Goal: Transaction & Acquisition: Subscribe to service/newsletter

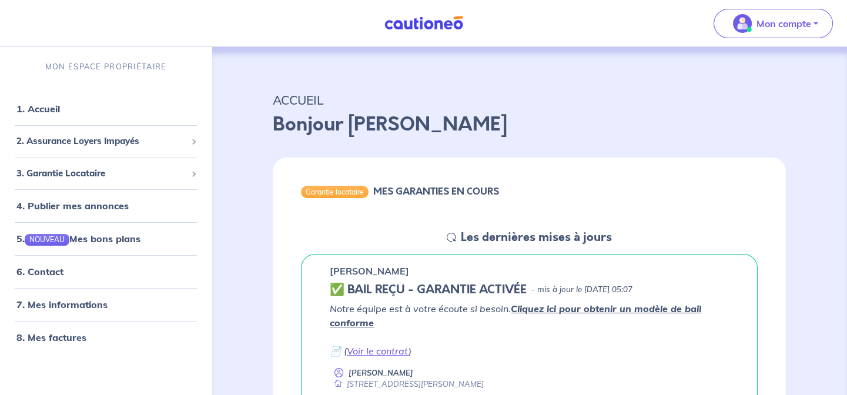
click at [776, 28] on p "Mon compte" at bounding box center [784, 23] width 55 height 14
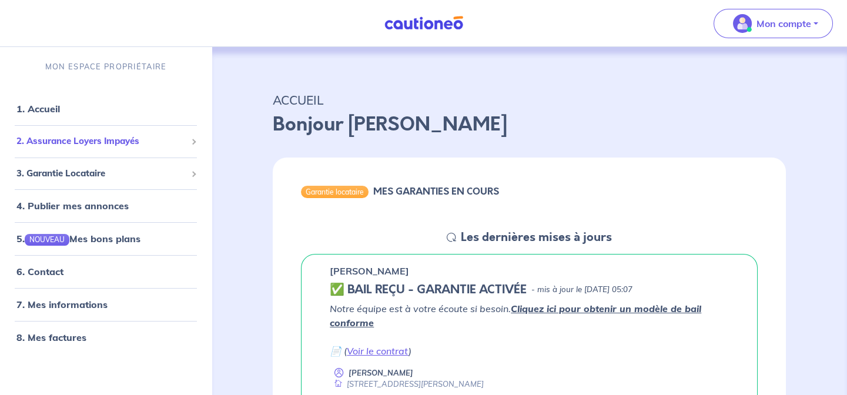
click at [73, 145] on span "2. Assurance Loyers Impayés" at bounding box center [101, 142] width 170 height 14
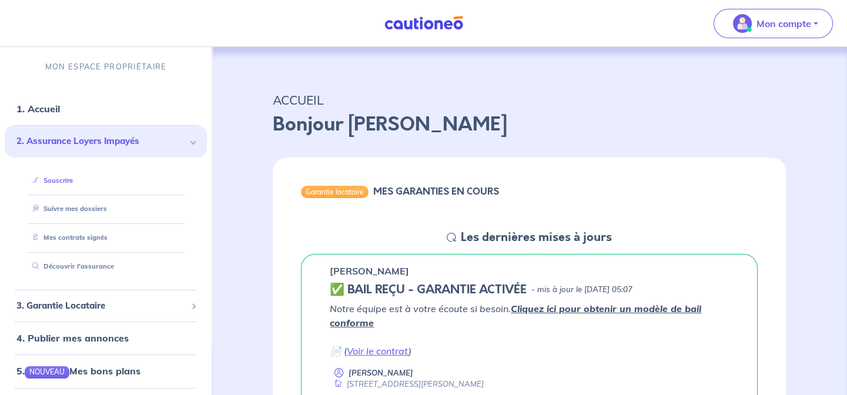
click at [63, 182] on link "Souscrire" at bounding box center [50, 180] width 45 height 8
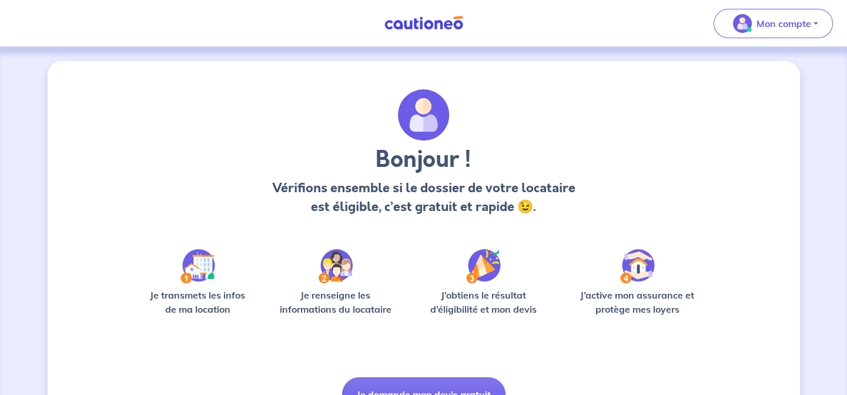
click at [206, 271] on img at bounding box center [197, 266] width 35 height 34
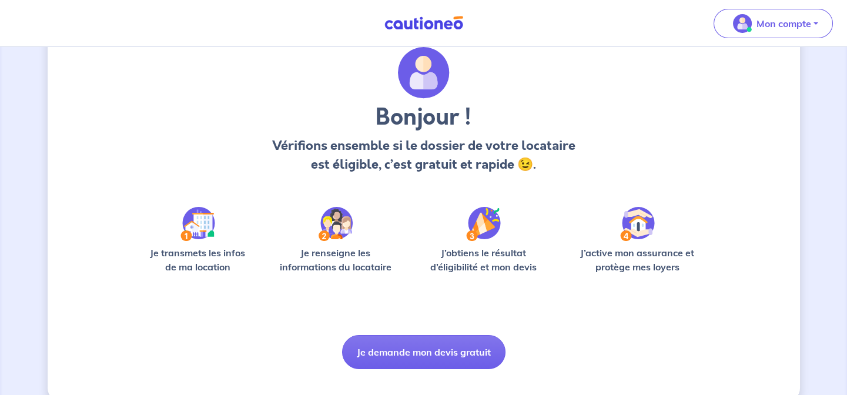
scroll to position [63, 0]
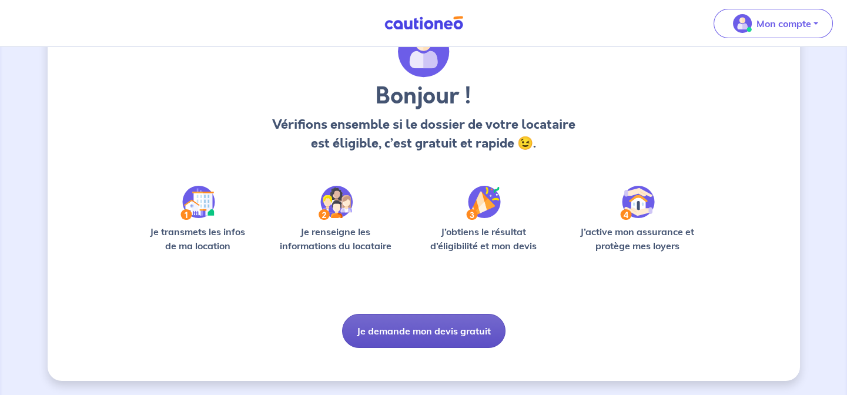
click at [436, 331] on button "Je demande mon devis gratuit" at bounding box center [423, 331] width 163 height 34
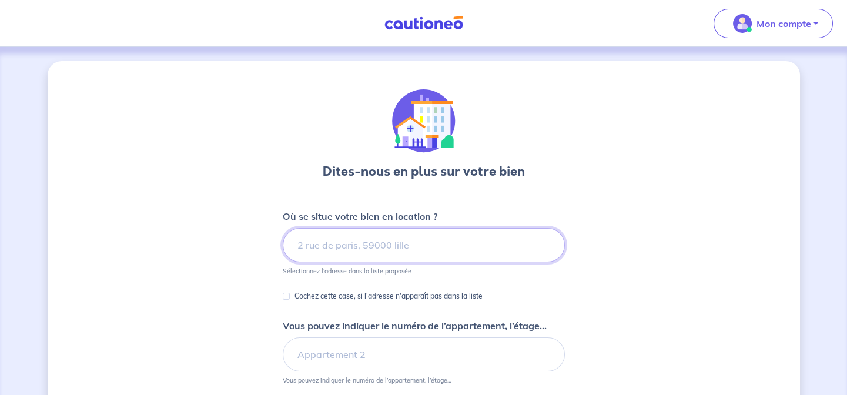
click at [399, 247] on input at bounding box center [424, 245] width 282 height 34
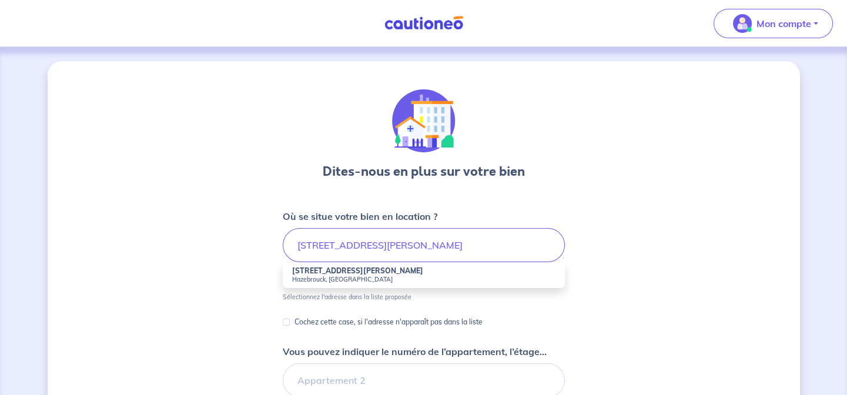
click at [343, 275] on small "Hazebrouck, [GEOGRAPHIC_DATA]" at bounding box center [423, 279] width 263 height 8
type input "[STREET_ADDRESS][PERSON_NAME][PERSON_NAME]"
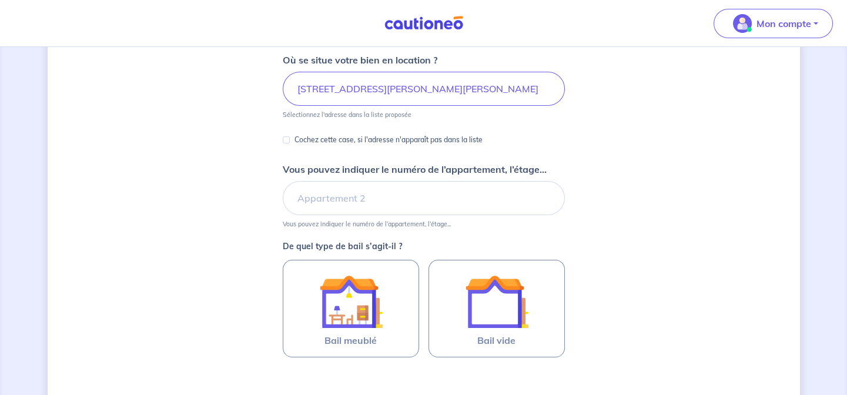
scroll to position [178, 0]
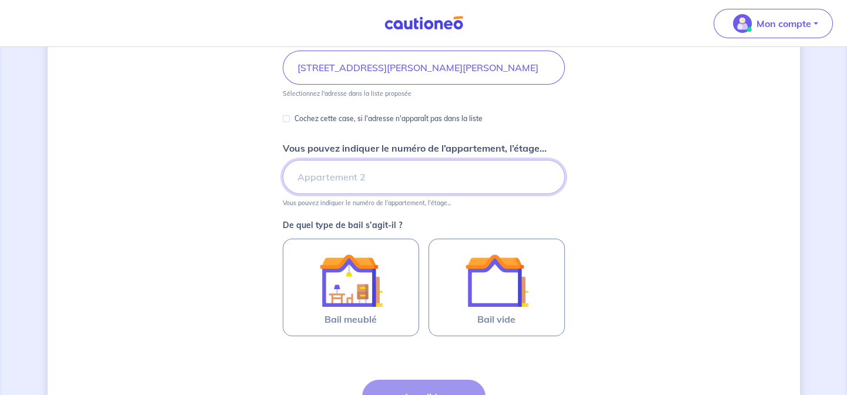
click at [396, 181] on input "Vous pouvez indiquer le numéro de l’appartement, l’étage..." at bounding box center [424, 177] width 282 height 34
click at [366, 176] on input "1 er étage porte3" at bounding box center [424, 177] width 282 height 34
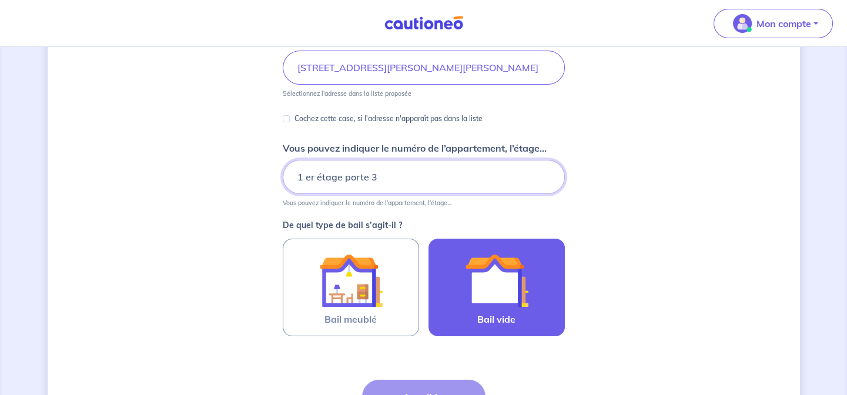
type input "1 er étage porte 3"
click at [498, 299] on img at bounding box center [496, 280] width 63 height 63
click at [0, 0] on input "Bail vide" at bounding box center [0, 0] width 0 height 0
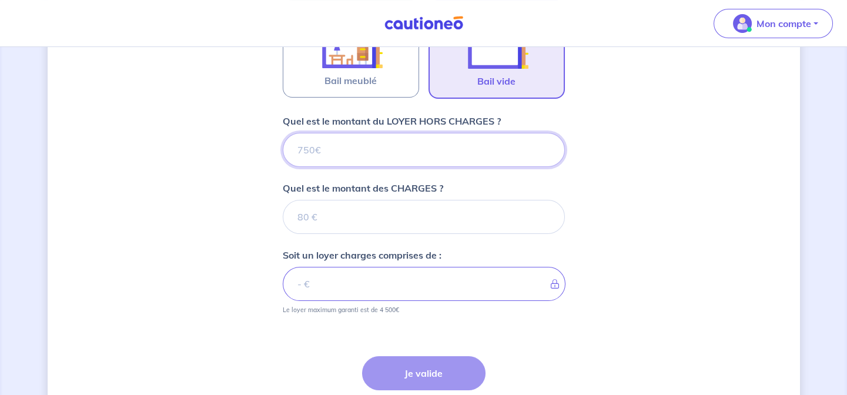
scroll to position [423, 0]
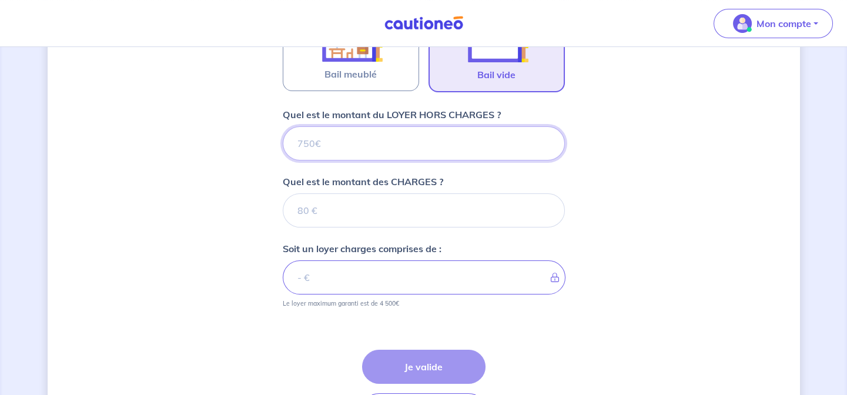
click at [347, 148] on input "Quel est le montant du LOYER HORS CHARGES ?" at bounding box center [424, 143] width 282 height 34
type input "3"
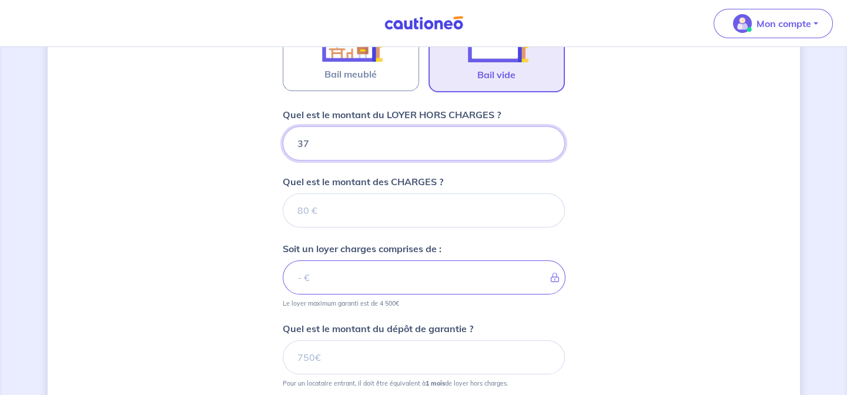
type input "370"
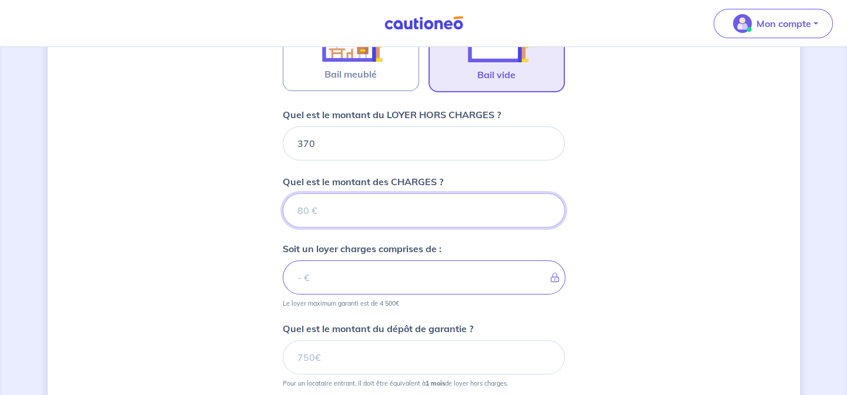
click at [346, 210] on input "Quel est le montant des CHARGES ?" at bounding box center [424, 210] width 282 height 34
type input "55"
type input "425"
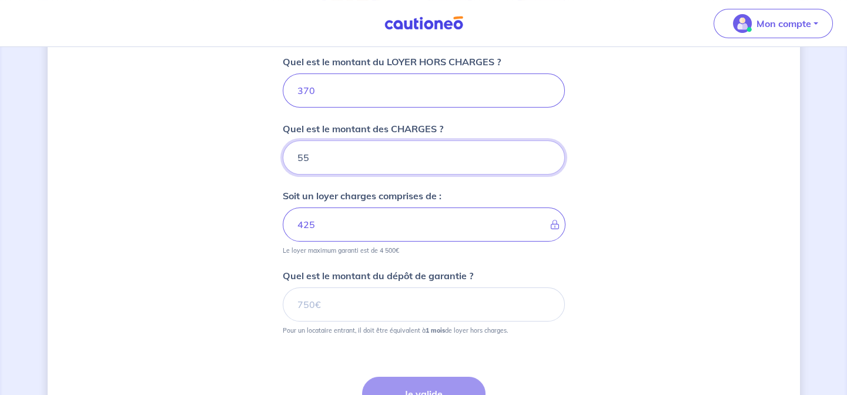
scroll to position [462, 0]
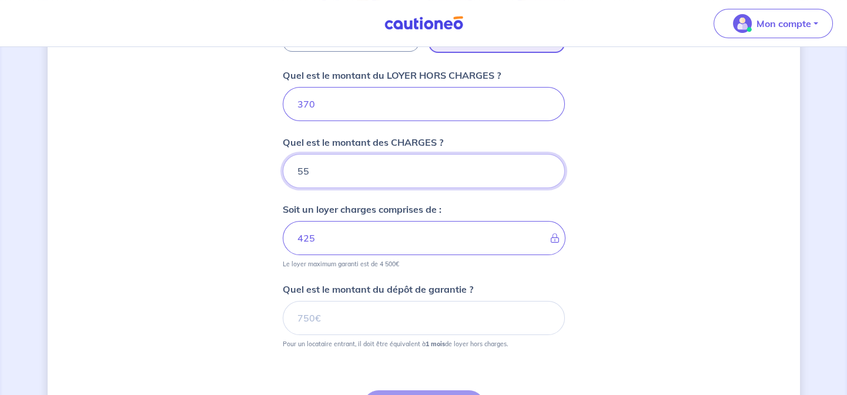
click at [320, 171] on input "55" at bounding box center [424, 171] width 282 height 34
type input "5"
type input "370"
type input "40"
type input "410"
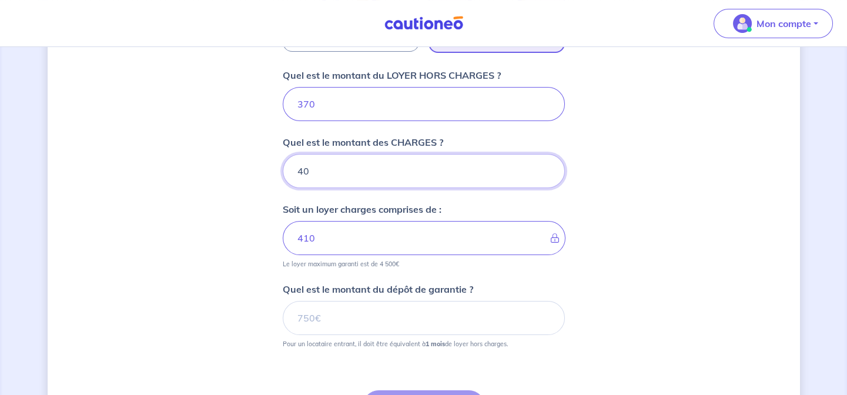
type input "40"
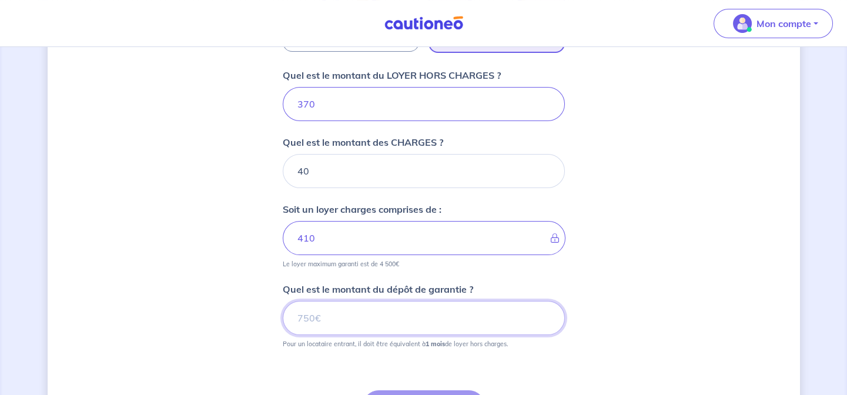
click at [329, 322] on input "Quel est le montant du dépôt de garantie ?" at bounding box center [424, 318] width 282 height 34
type input "370"
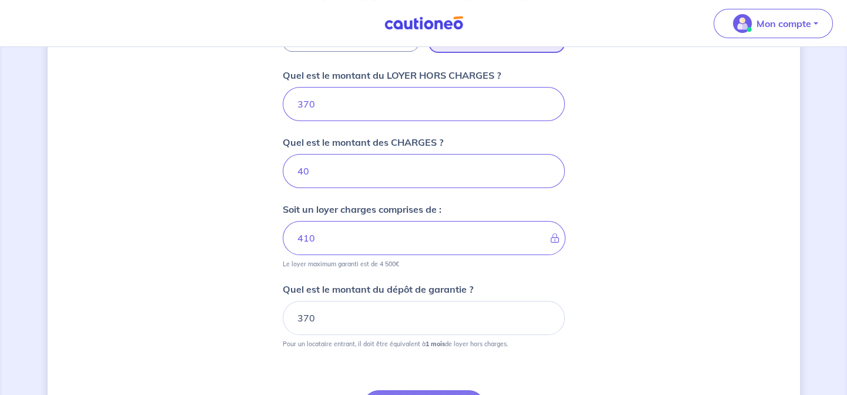
click at [190, 276] on div "Dites-nous en plus sur votre bien Où se situe votre bien en location ? [STREET_…" at bounding box center [424, 54] width 752 height 911
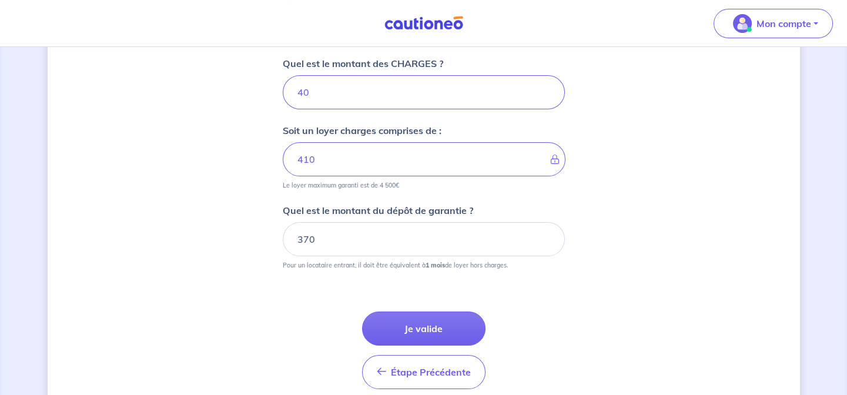
scroll to position [590, 0]
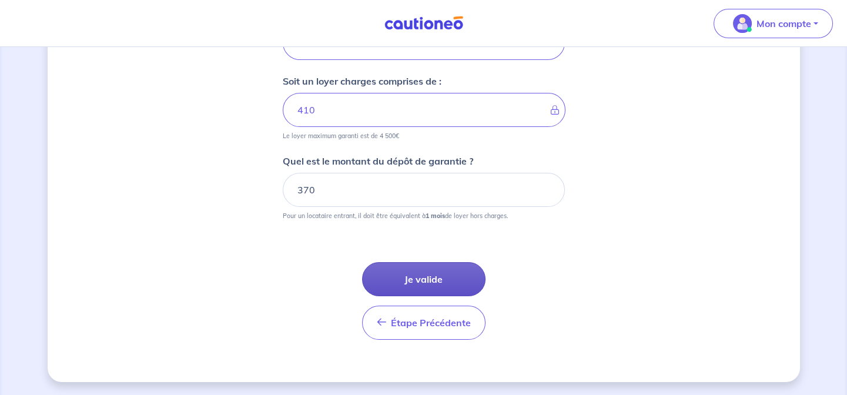
click at [425, 273] on button "Je valide" at bounding box center [423, 279] width 123 height 34
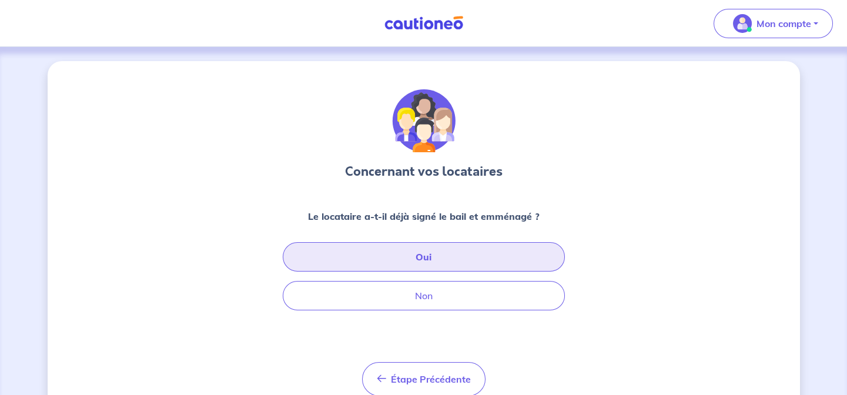
click at [420, 256] on button "Oui" at bounding box center [424, 256] width 282 height 29
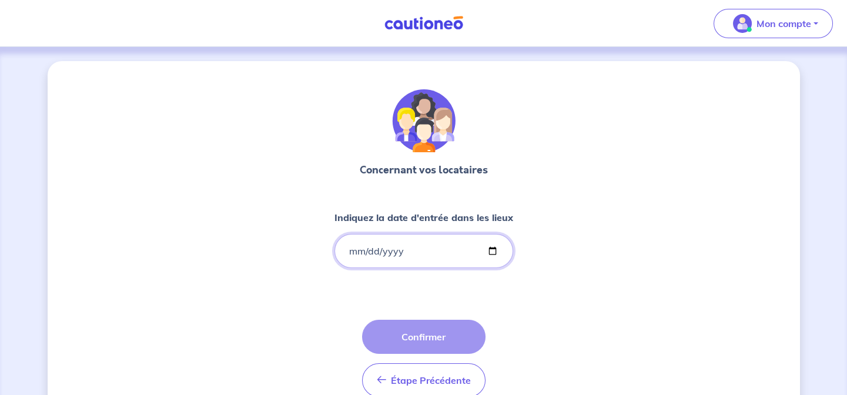
click at [406, 248] on input "Indiquez la date d'entrée dans les lieux" at bounding box center [423, 251] width 179 height 34
click at [493, 252] on input "Indiquez la date d'entrée dans les lieux" at bounding box center [423, 251] width 179 height 34
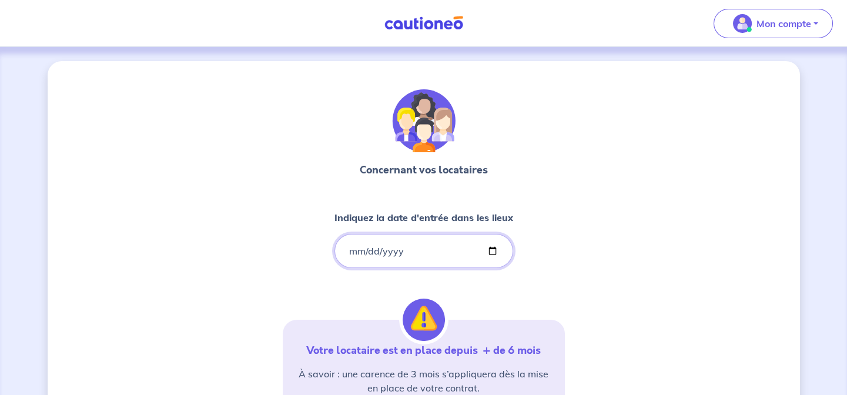
type input "[DATE]"
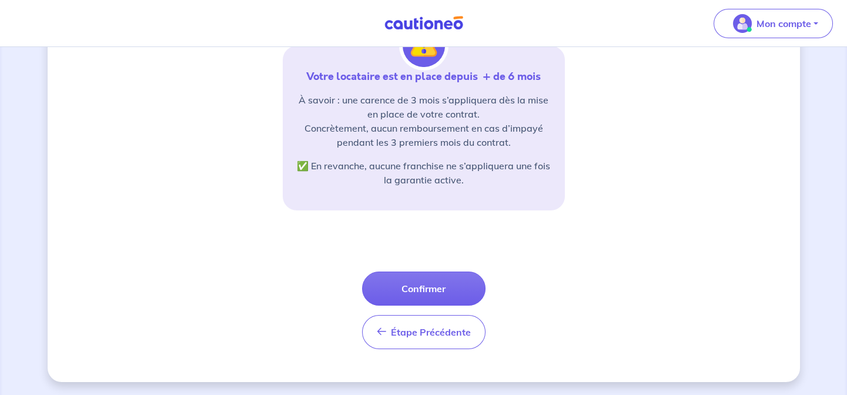
scroll to position [275, 0]
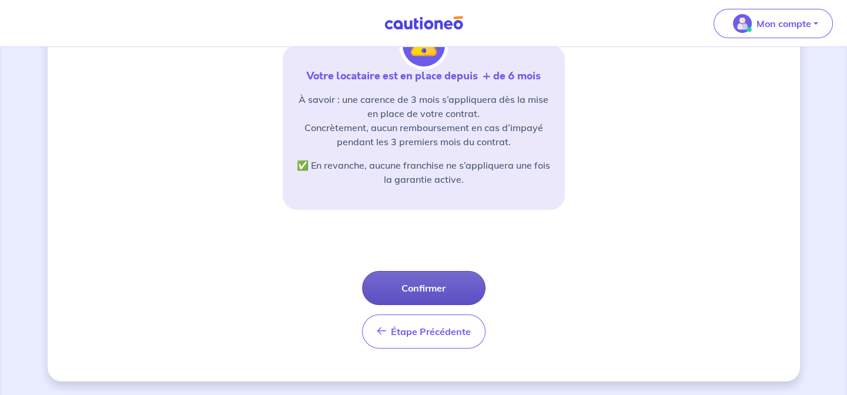
click at [435, 283] on button "Confirmer" at bounding box center [423, 288] width 123 height 34
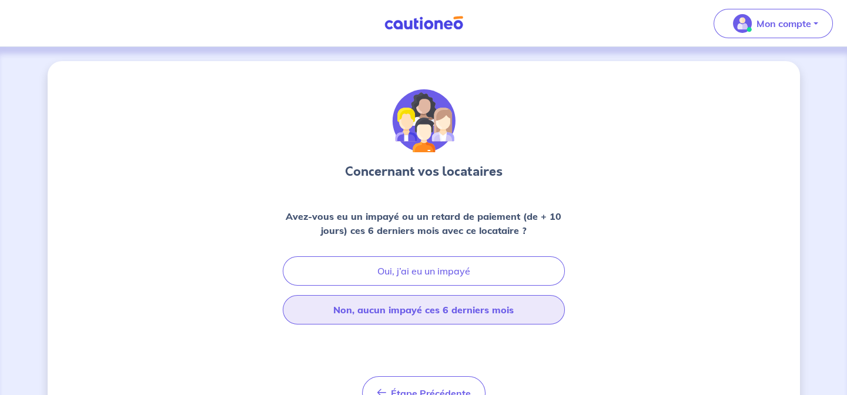
click at [399, 312] on button "Non, aucun impayé ces 6 derniers mois" at bounding box center [424, 309] width 282 height 29
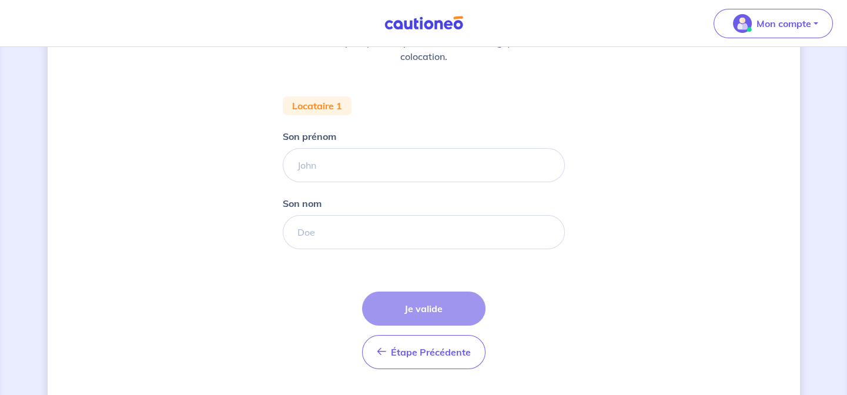
scroll to position [193, 0]
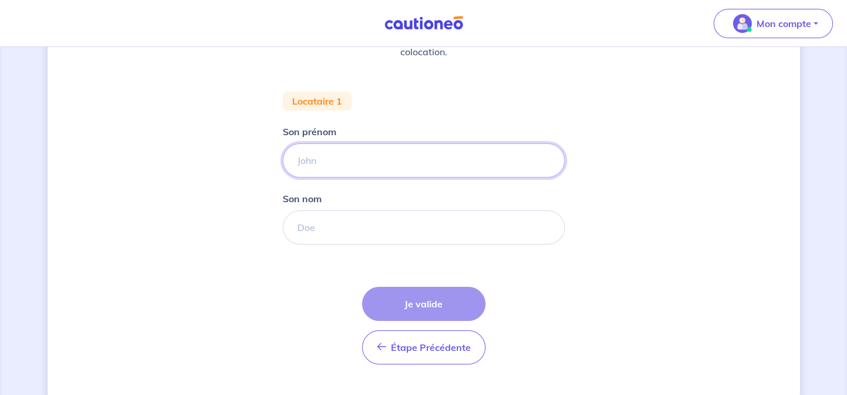
click at [326, 162] on input "Son prénom" at bounding box center [424, 160] width 282 height 34
type input "e"
type input "[PERSON_NAME]"
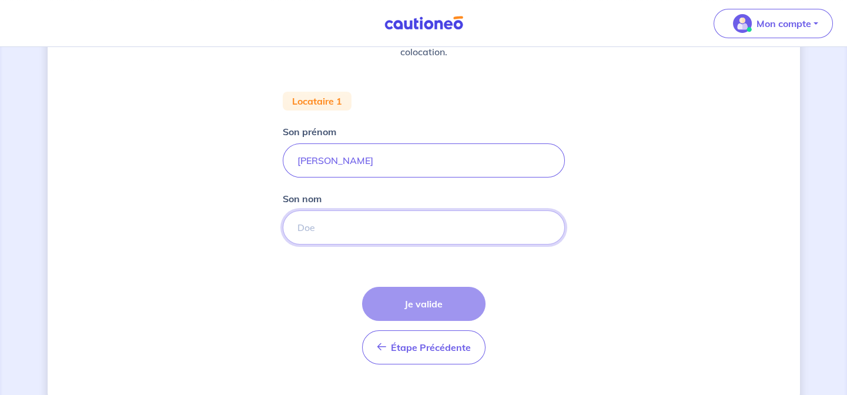
click at [332, 225] on input "Son nom" at bounding box center [424, 227] width 282 height 34
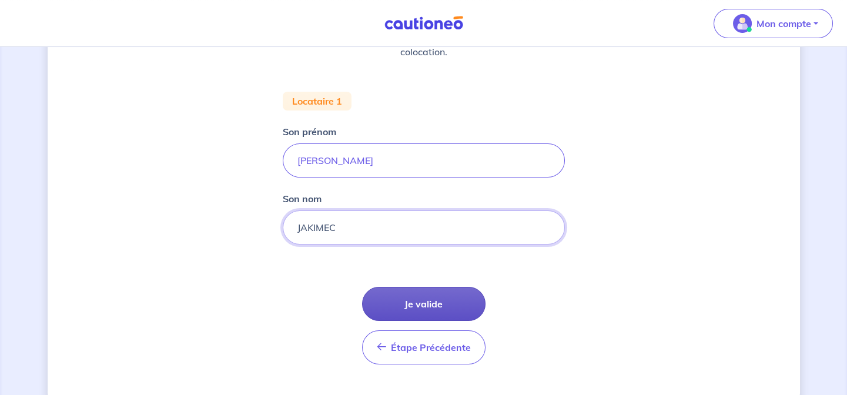
type input "JAKIMEC"
click at [430, 302] on button "Je valide" at bounding box center [423, 304] width 123 height 34
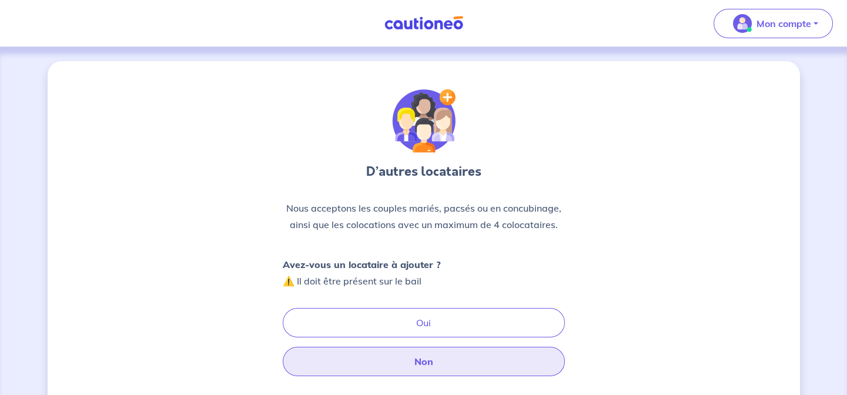
click at [431, 367] on button "Non" at bounding box center [424, 361] width 282 height 29
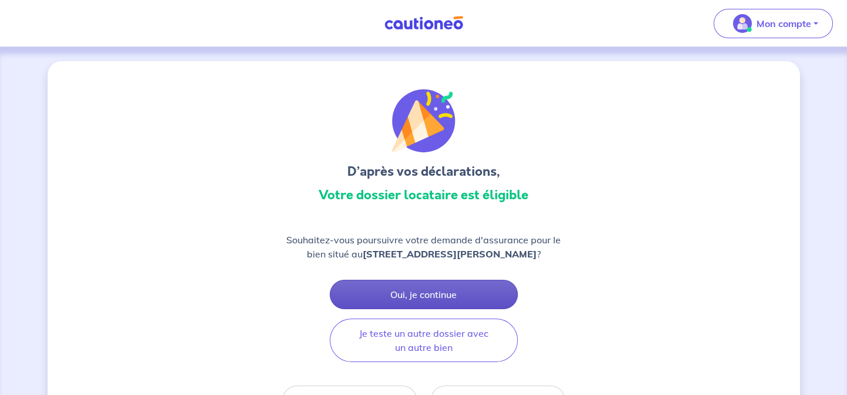
click at [427, 294] on button "Oui, je continue" at bounding box center [424, 294] width 188 height 29
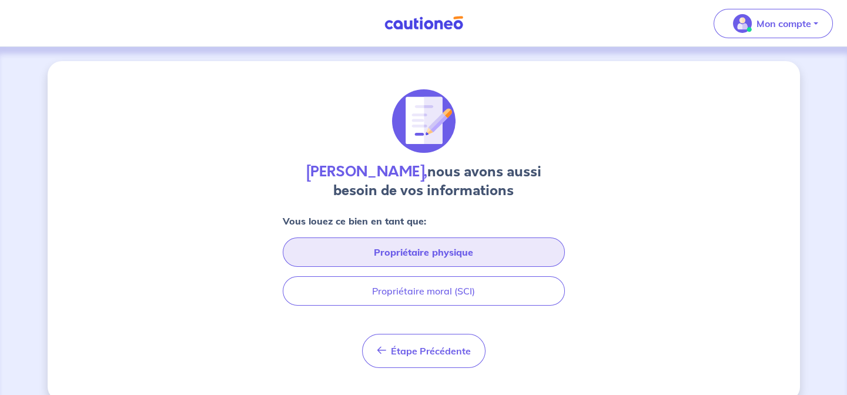
click at [433, 252] on button "Propriétaire physique" at bounding box center [424, 251] width 282 height 29
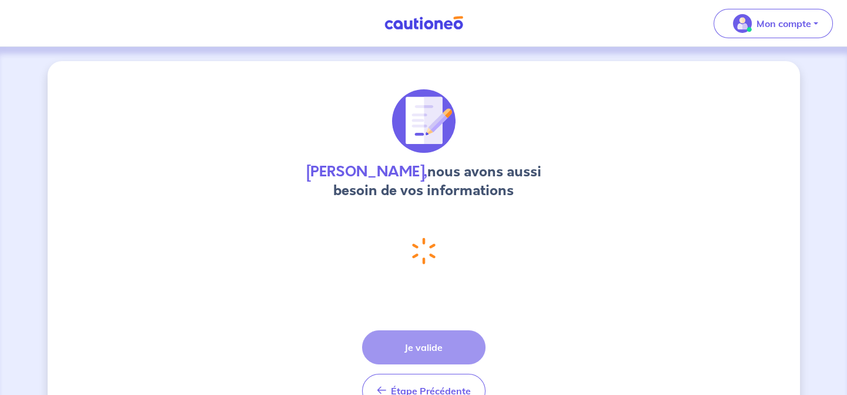
select select "FR"
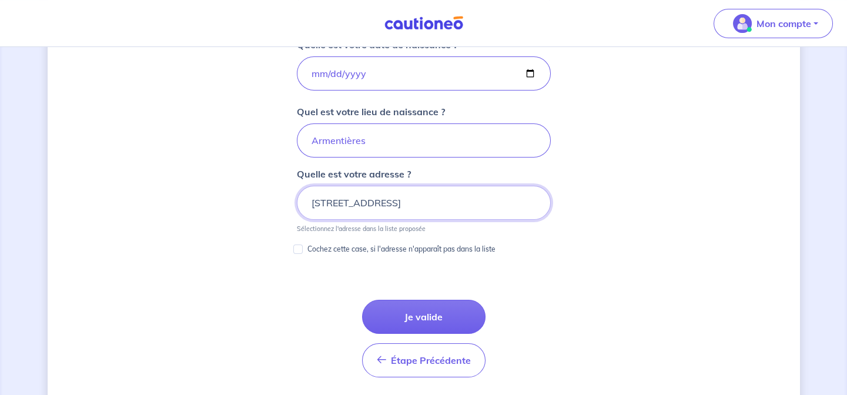
scroll to position [558, 0]
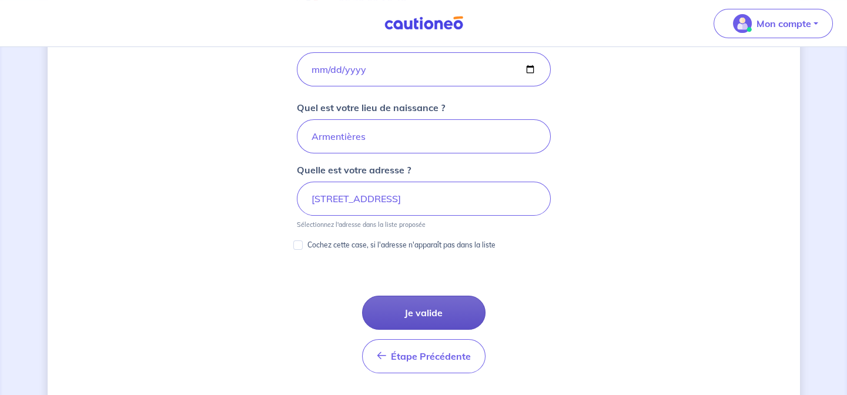
click at [425, 312] on button "Je valide" at bounding box center [423, 313] width 123 height 34
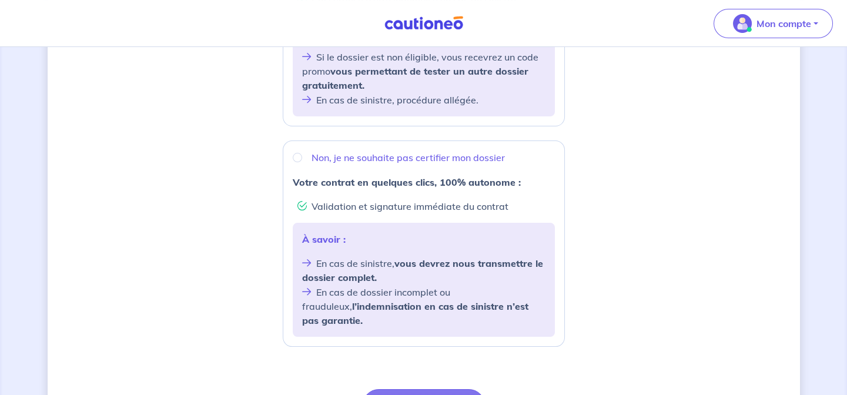
scroll to position [384, 0]
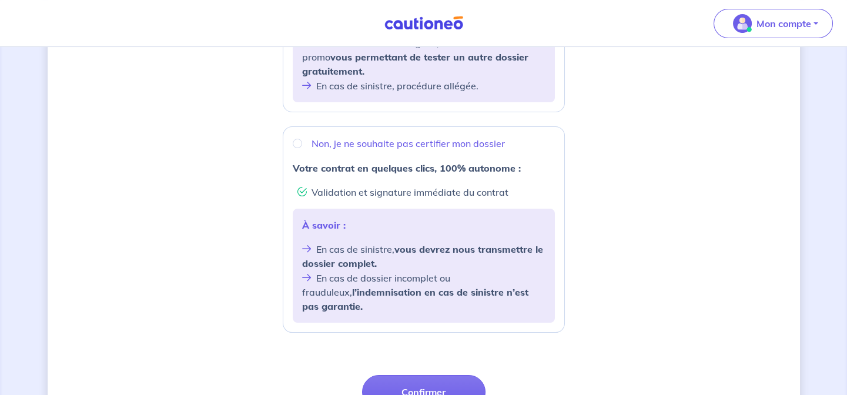
click at [407, 189] on li "Validation et signature immédiate du contrat" at bounding box center [425, 192] width 257 height 15
radio input "true"
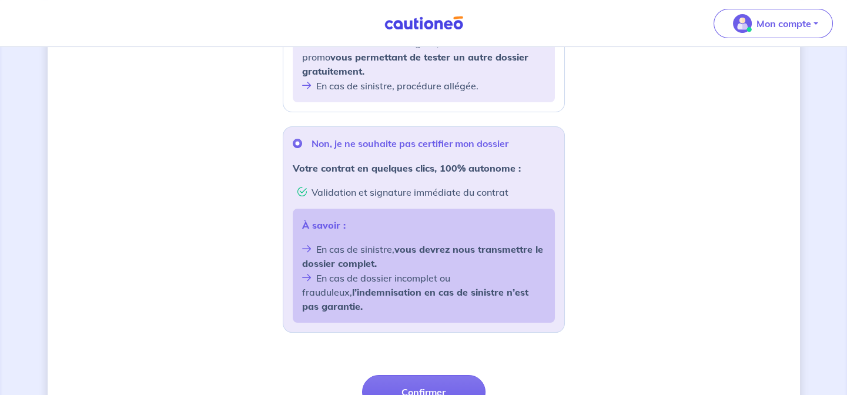
click at [237, 262] on div "Souhaitez-vous faire certifier votre dossier locataire ? D’après les informatio…" at bounding box center [424, 86] width 752 height 818
click at [223, 221] on div "Souhaitez-vous faire certifier votre dossier locataire ? D’après les informatio…" at bounding box center [424, 86] width 752 height 818
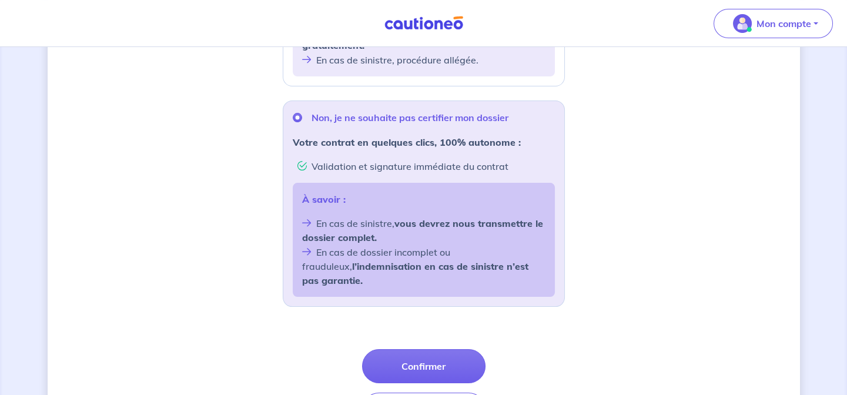
scroll to position [453, 0]
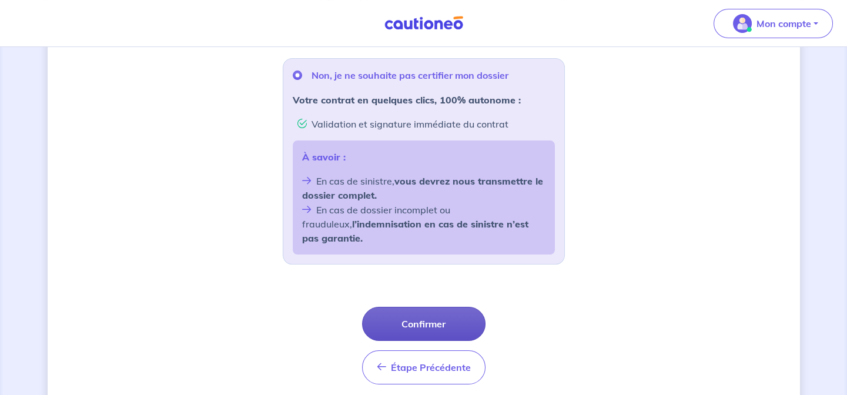
click at [424, 312] on button "Confirmer" at bounding box center [423, 324] width 123 height 34
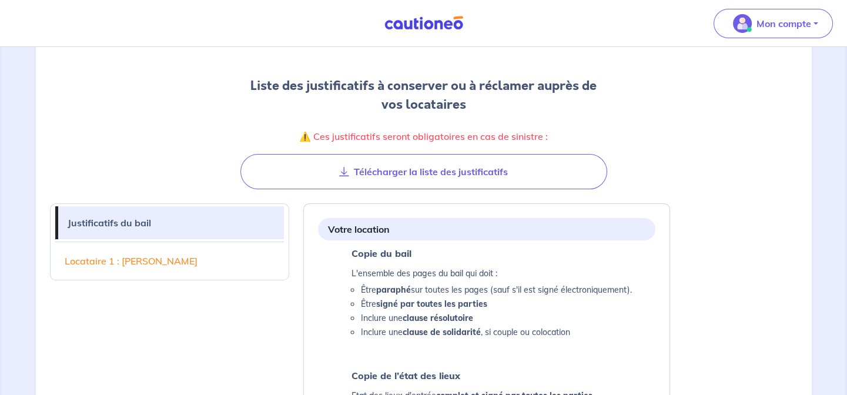
scroll to position [85, 0]
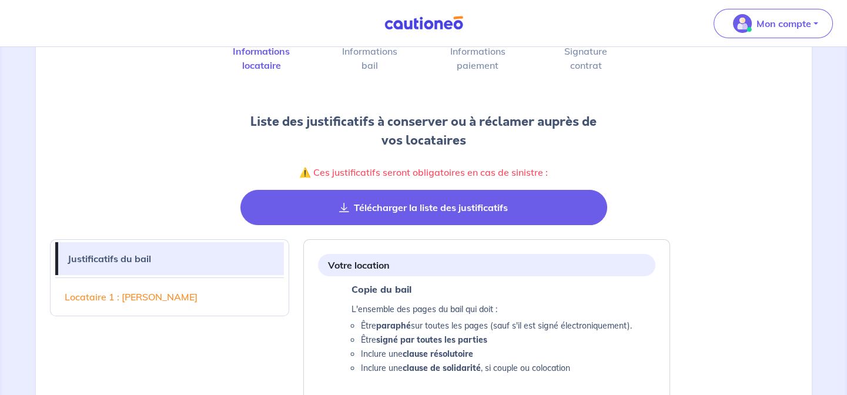
click at [434, 211] on button "Télécharger la liste des justificatifs" at bounding box center [423, 207] width 367 height 35
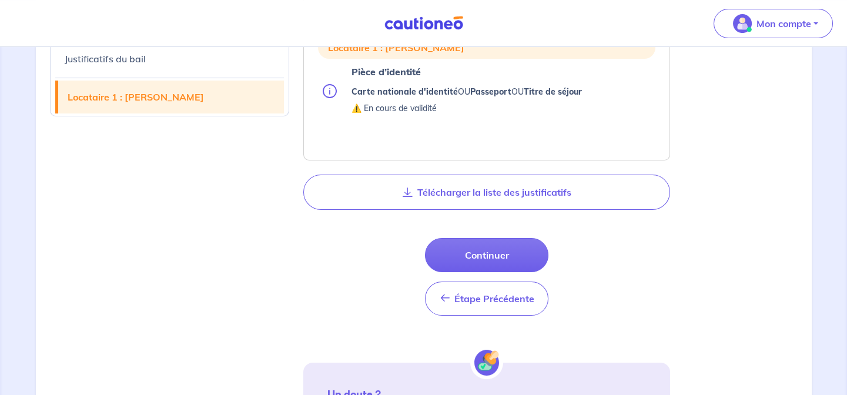
scroll to position [791, 0]
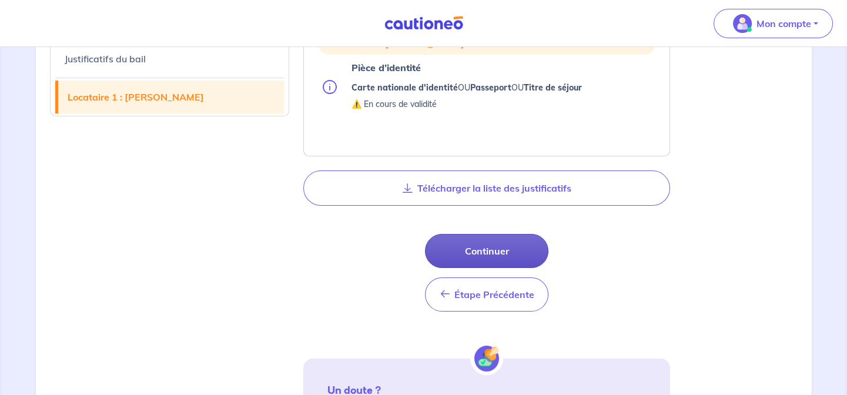
click at [498, 250] on button "Continuer" at bounding box center [486, 251] width 123 height 34
select select "FR"
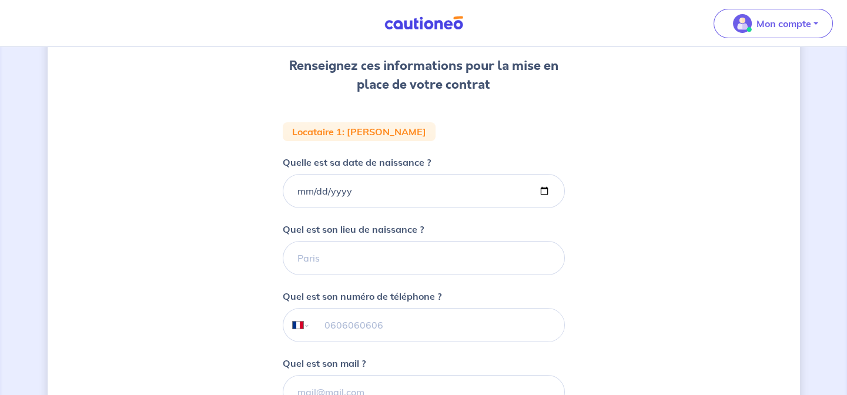
scroll to position [164, 0]
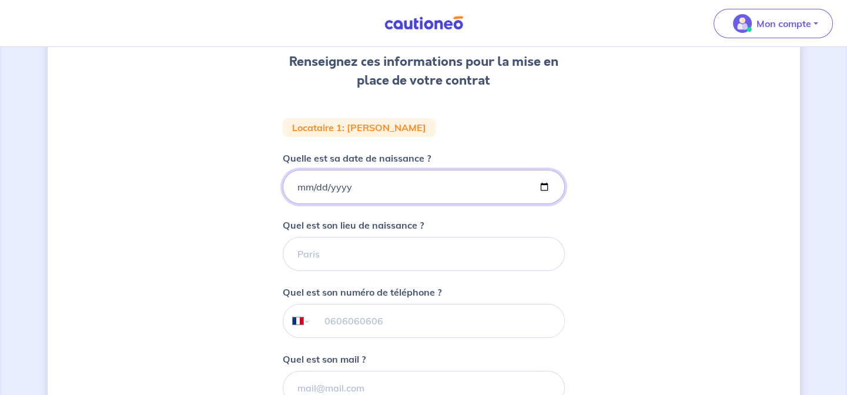
click at [313, 183] on input "Quelle est sa date de naissance ?" at bounding box center [424, 187] width 282 height 34
drag, startPoint x: 293, startPoint y: 181, endPoint x: 303, endPoint y: 186, distance: 10.8
click at [294, 182] on input "Quelle est sa date de naissance ?" at bounding box center [424, 187] width 282 height 34
click at [541, 186] on input "Quelle est sa date de naissance ?" at bounding box center [424, 187] width 282 height 34
click at [370, 184] on input "Quelle est sa date de naissance ?" at bounding box center [424, 187] width 282 height 34
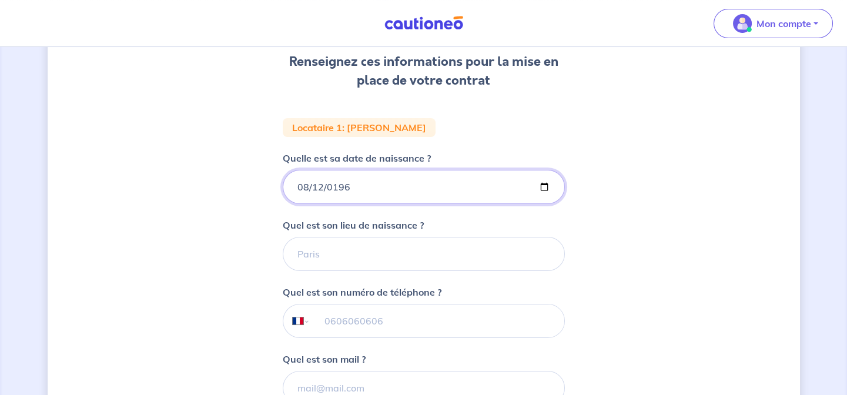
type input "[DATE]"
click at [353, 257] on input "Quel est son lieu de naissance ?" at bounding box center [424, 254] width 282 height 34
type input "ROUBAIX"
click at [394, 319] on input "tel" at bounding box center [437, 321] width 254 height 33
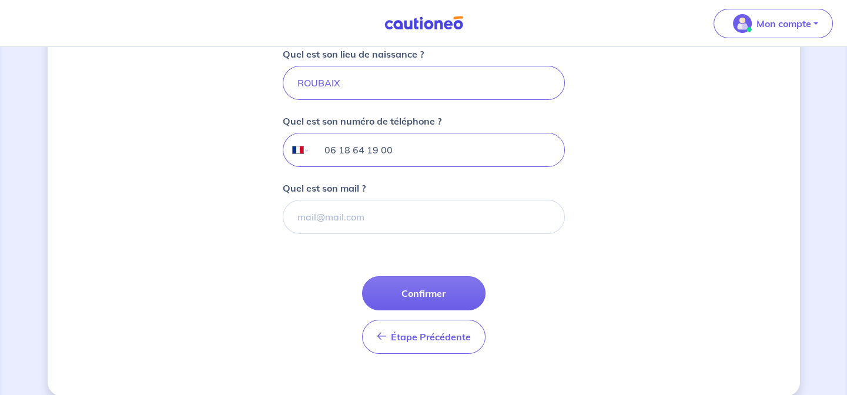
scroll to position [349, 0]
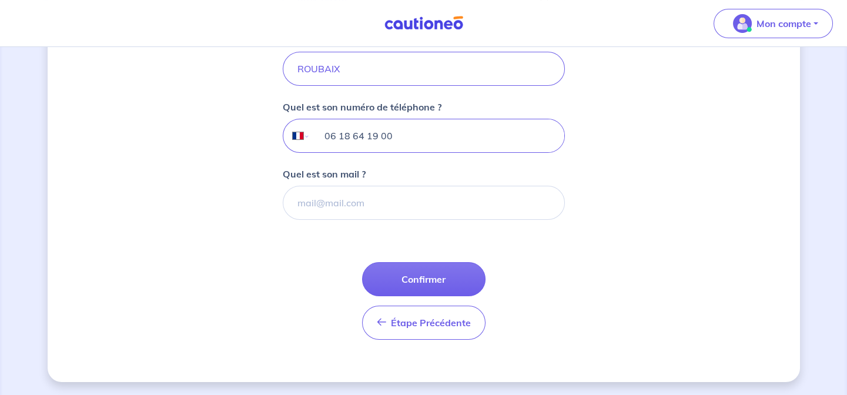
type input "06 18 64 19 00"
click at [327, 204] on input "Quel est son mail ?" at bounding box center [424, 203] width 282 height 34
click at [340, 200] on input "Quel est son mail ?" at bounding box center [424, 203] width 282 height 34
type input "E"
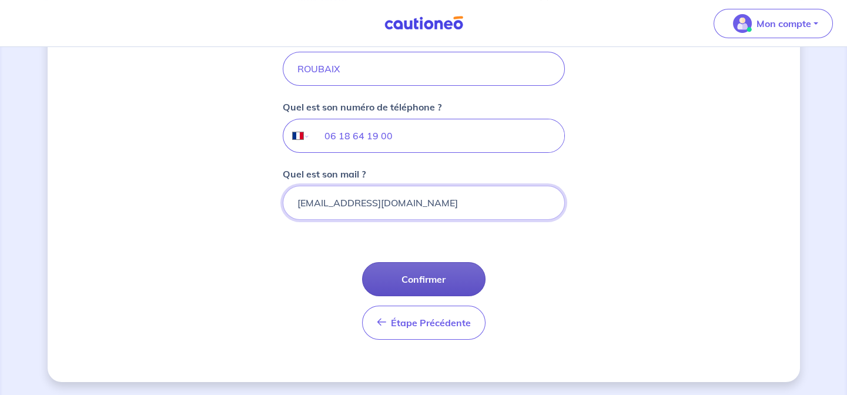
type input "[EMAIL_ADDRESS][DOMAIN_NAME]"
click at [414, 283] on button "Confirmer" at bounding box center [423, 279] width 123 height 34
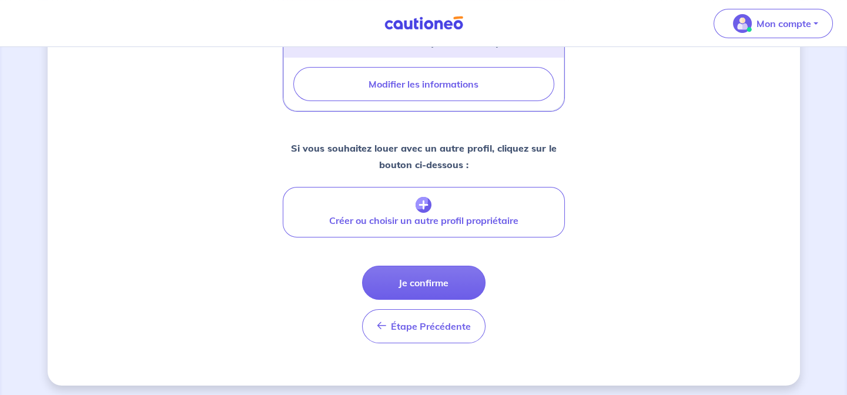
scroll to position [470, 0]
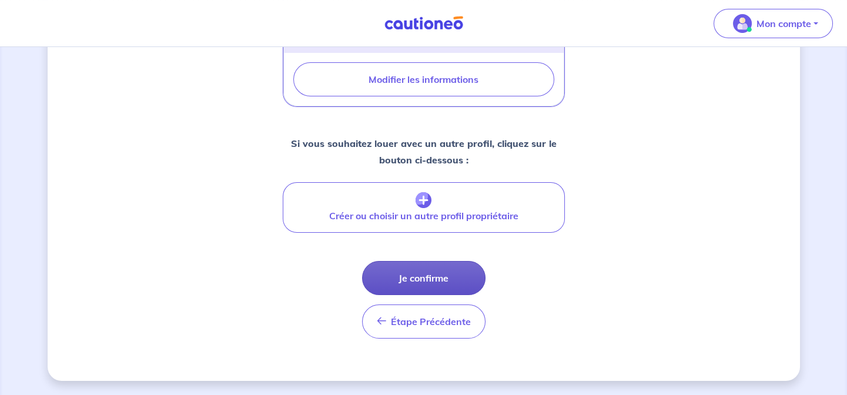
click at [431, 284] on button "Je confirme" at bounding box center [423, 278] width 123 height 34
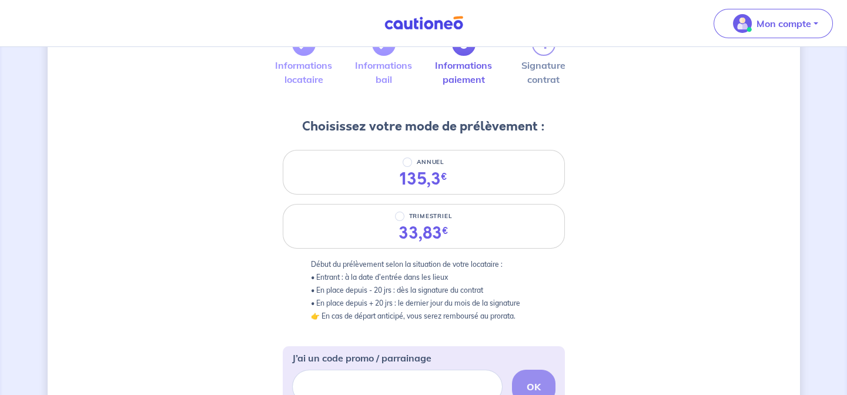
scroll to position [106, 0]
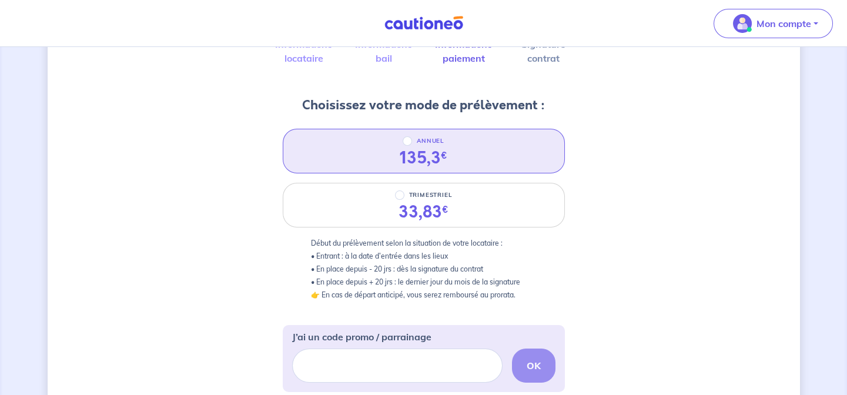
click at [441, 153] on sup "€" at bounding box center [444, 156] width 6 height 14
radio input "true"
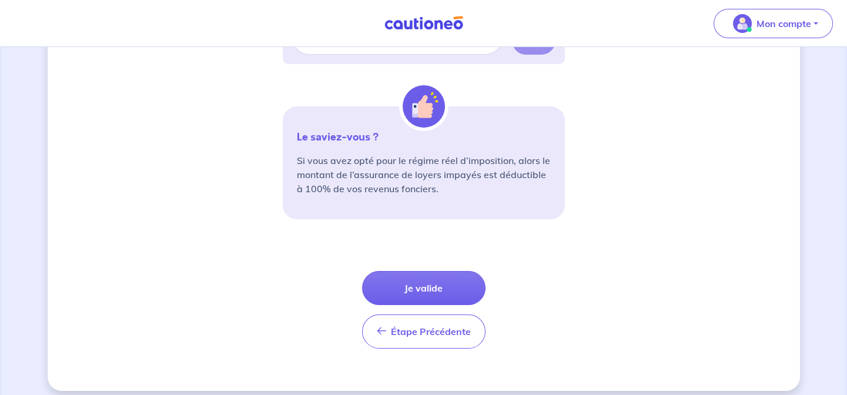
scroll to position [444, 0]
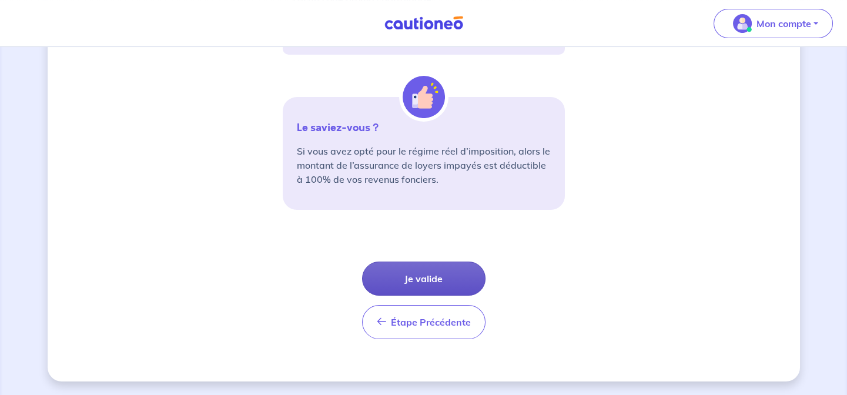
click at [429, 278] on button "Je valide" at bounding box center [423, 279] width 123 height 34
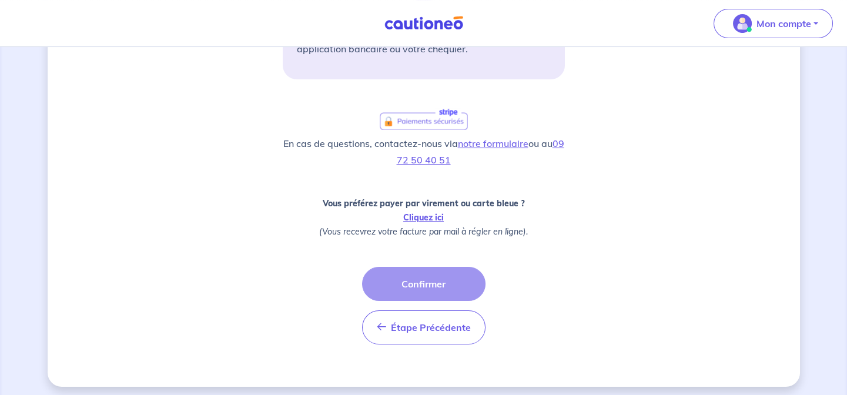
scroll to position [426, 0]
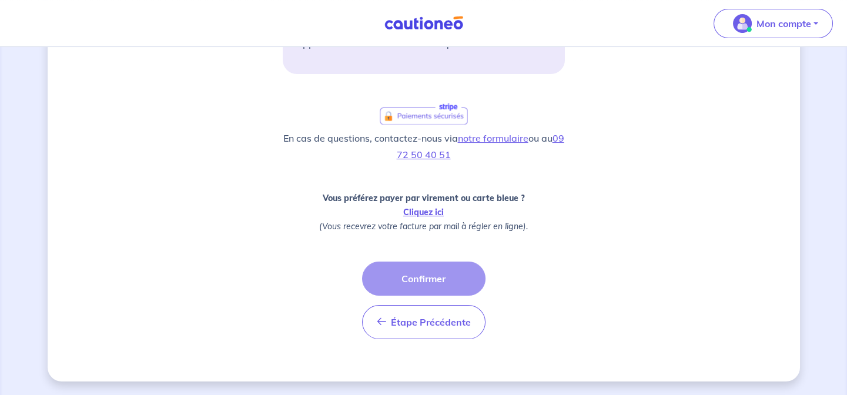
click at [419, 279] on div "Étape Précédente Précédent Confirmer Confirmer" at bounding box center [423, 301] width 123 height 78
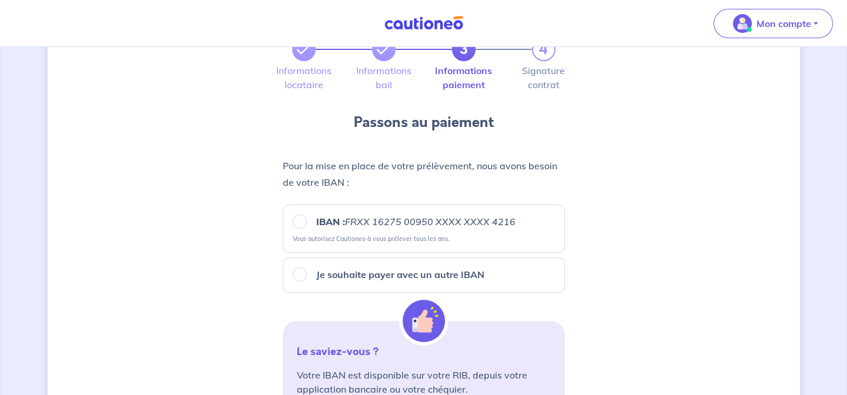
click at [388, 230] on small "Vous autorisez Cautioneo à vous prélever tous les ans." at bounding box center [424, 236] width 262 height 13
click at [299, 223] on input "IBAN : FRXX [FINANCIAL_ID] XXXX XXXX 4216" at bounding box center [300, 222] width 14 height 14
radio input "true"
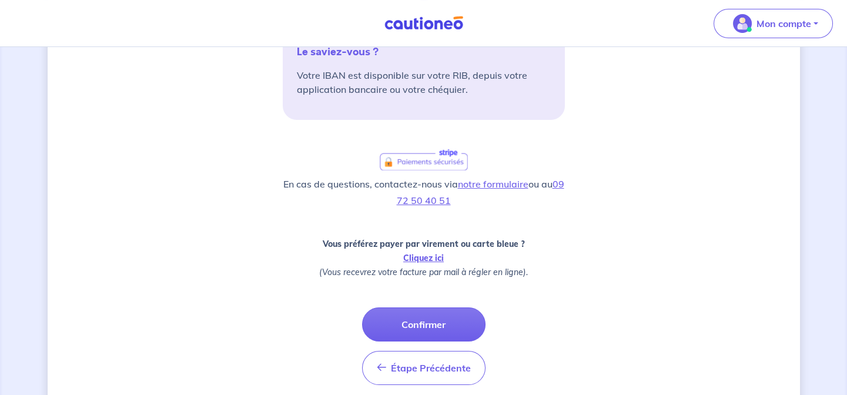
scroll to position [401, 0]
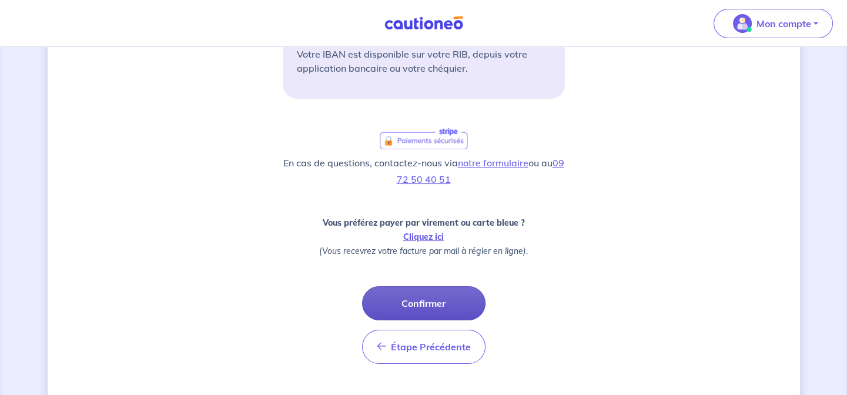
click at [430, 304] on button "Confirmer" at bounding box center [423, 303] width 123 height 34
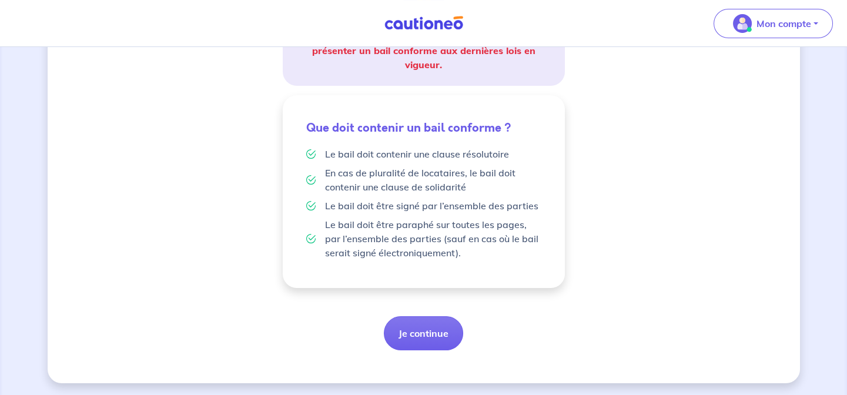
scroll to position [250, 0]
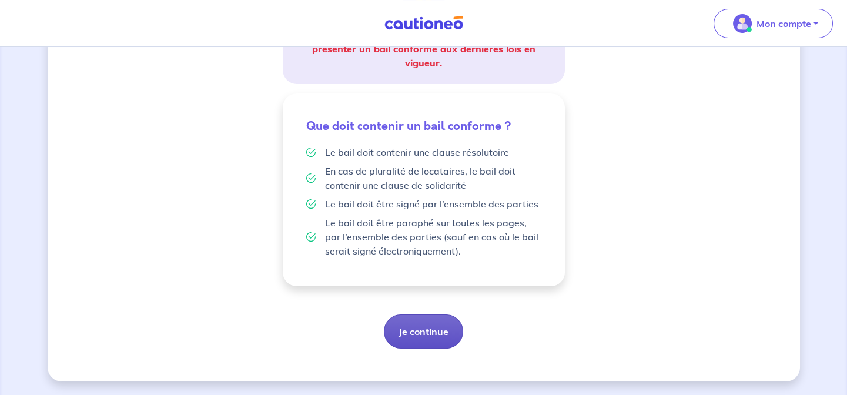
click at [430, 334] on button "Je continue" at bounding box center [423, 332] width 79 height 34
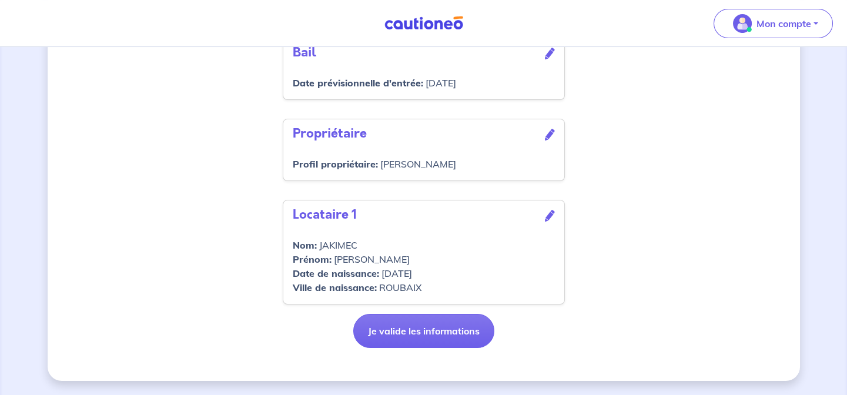
scroll to position [417, 0]
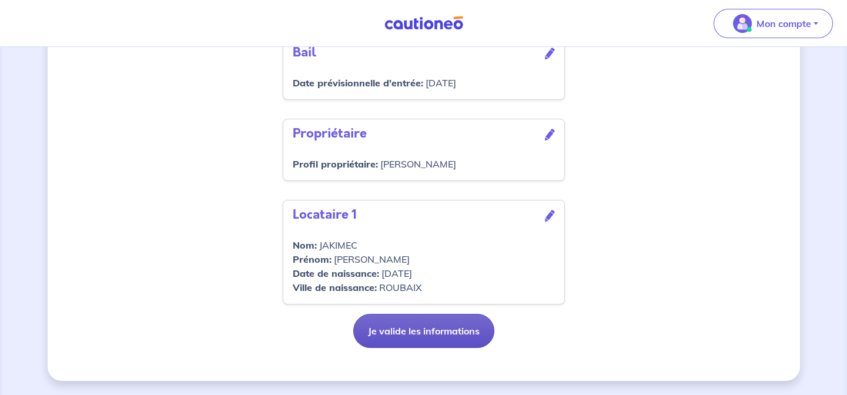
click at [420, 335] on button "Je valide les informations" at bounding box center [423, 331] width 141 height 34
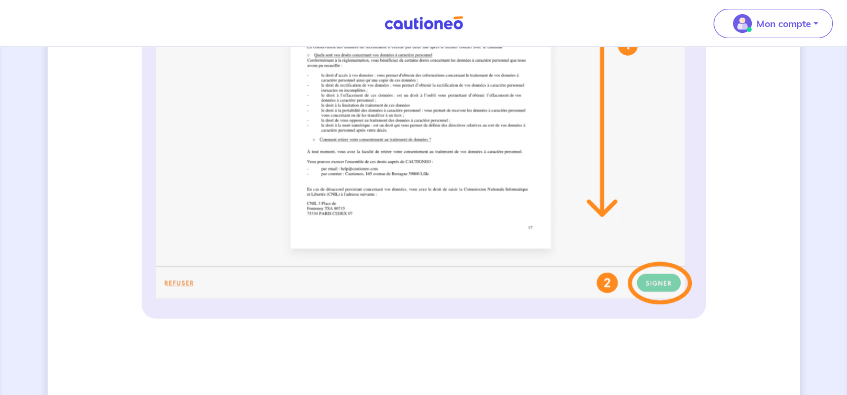
scroll to position [534, 0]
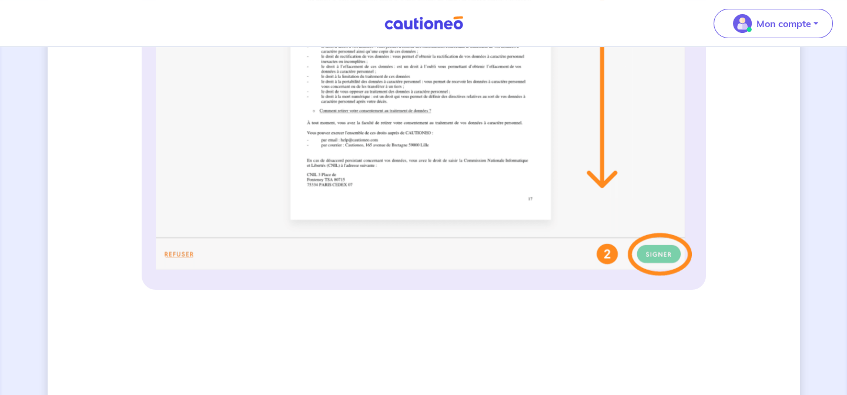
click at [424, 89] on img at bounding box center [424, 42] width 536 height 467
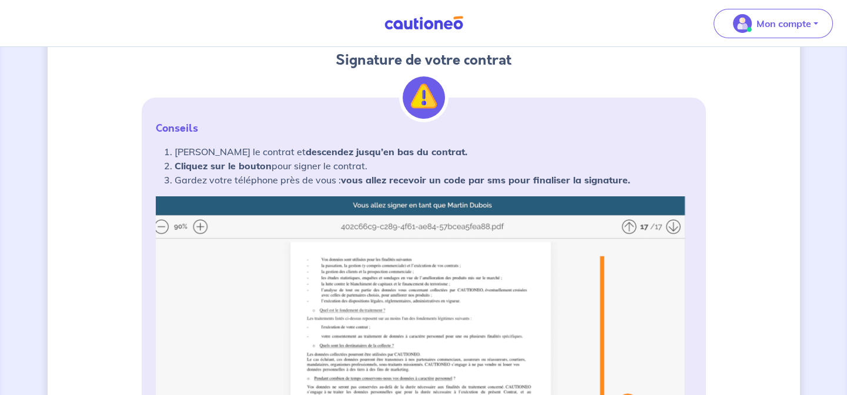
scroll to position [153, 0]
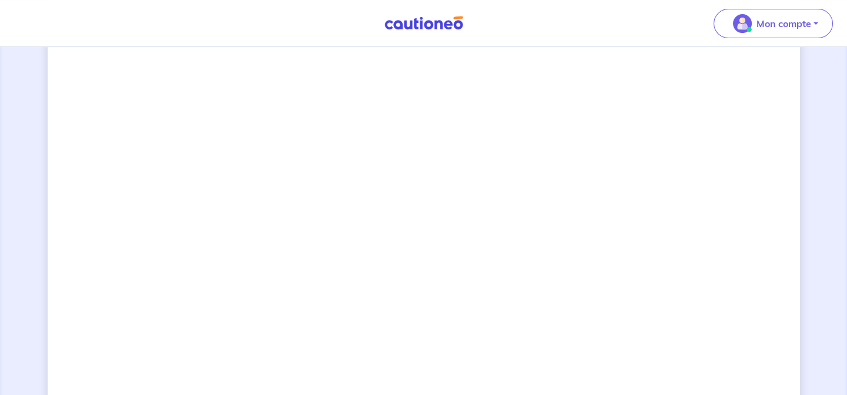
scroll to position [1034, 0]
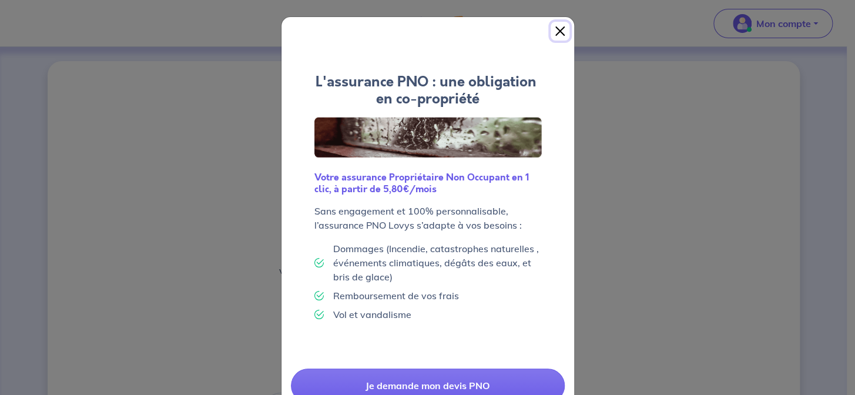
click at [554, 29] on button "Close" at bounding box center [560, 31] width 19 height 19
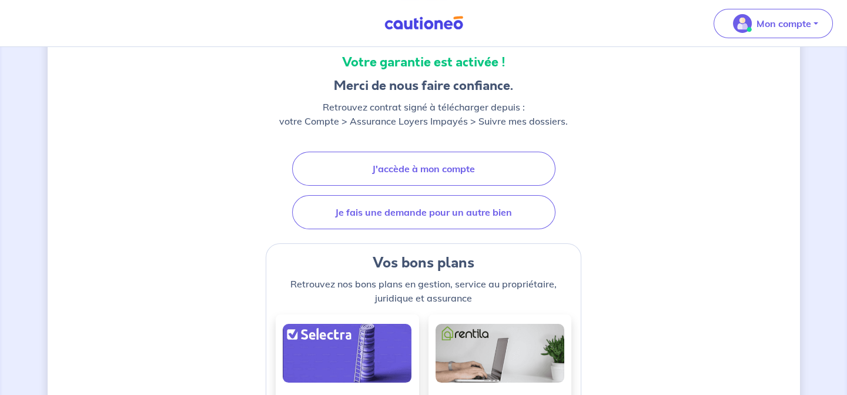
scroll to position [170, 0]
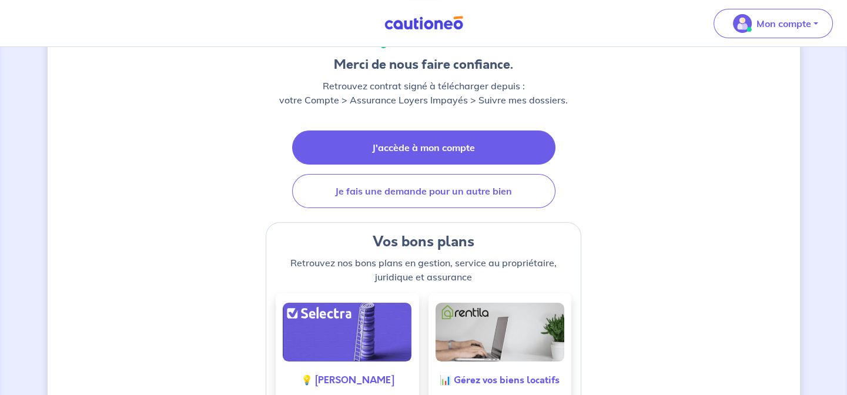
click at [432, 145] on link "J'accède à mon compte" at bounding box center [423, 148] width 263 height 34
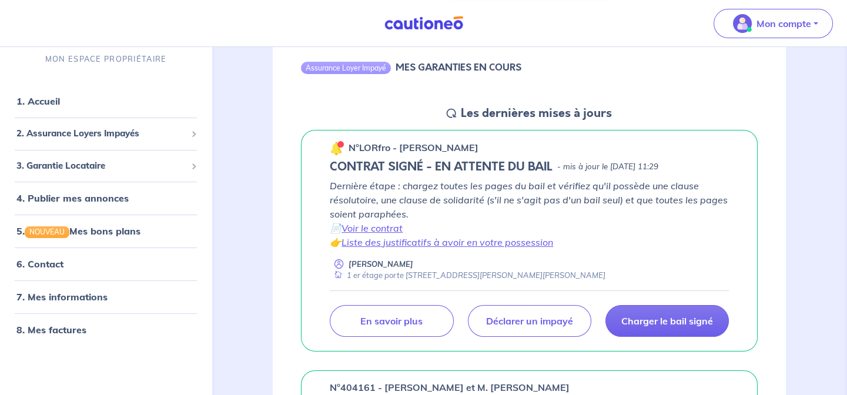
scroll to position [541, 0]
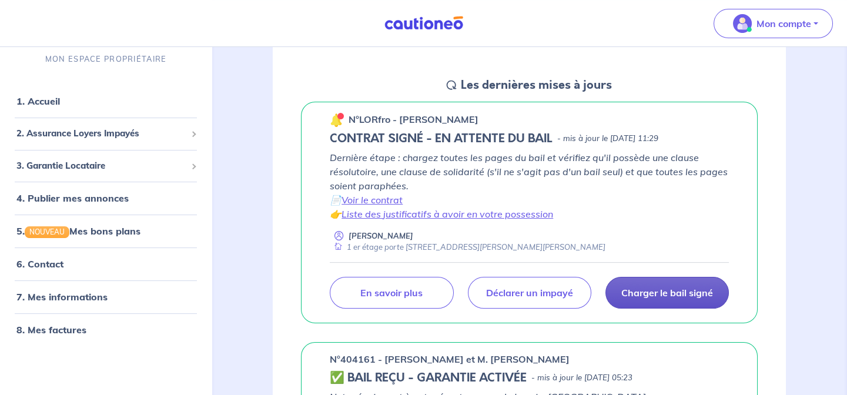
click at [664, 293] on p "Charger le bail signé" at bounding box center [667, 293] width 92 height 12
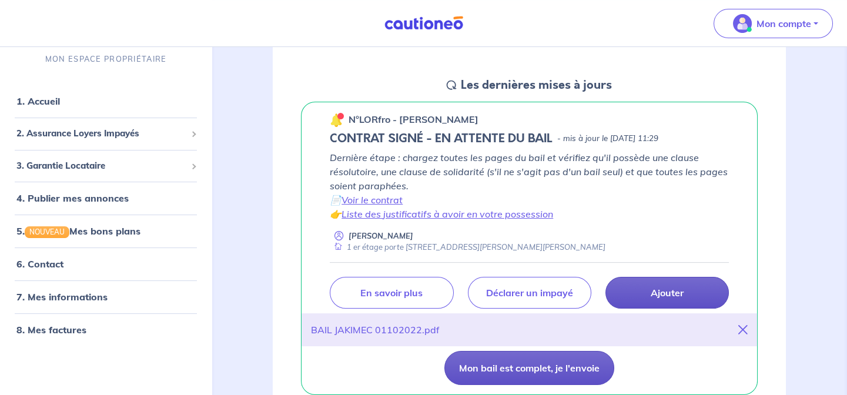
click at [536, 366] on button "Mon bail est complet, je l'envoie" at bounding box center [529, 368] width 170 height 34
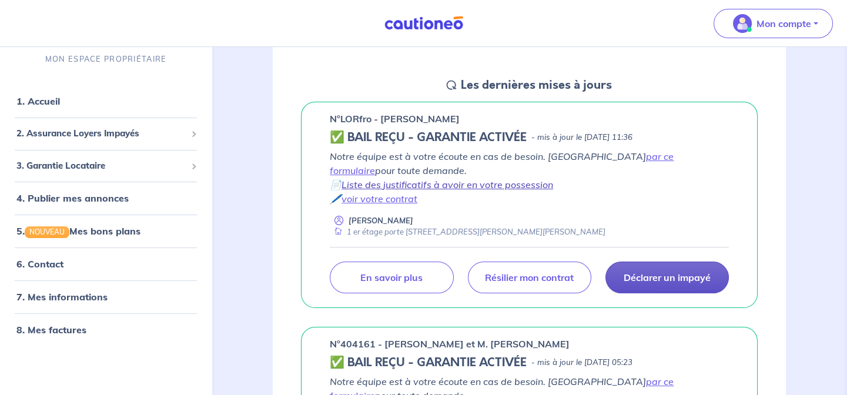
click at [413, 183] on link "Liste des justificatifs à avoir en votre possession" at bounding box center [448, 185] width 212 height 12
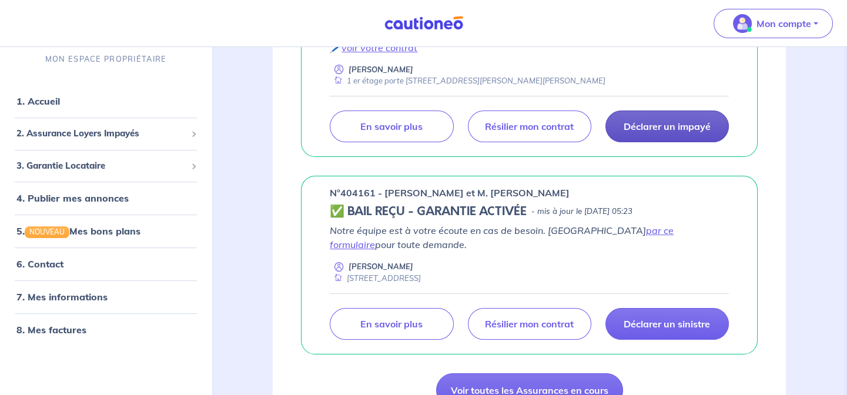
scroll to position [720, 0]
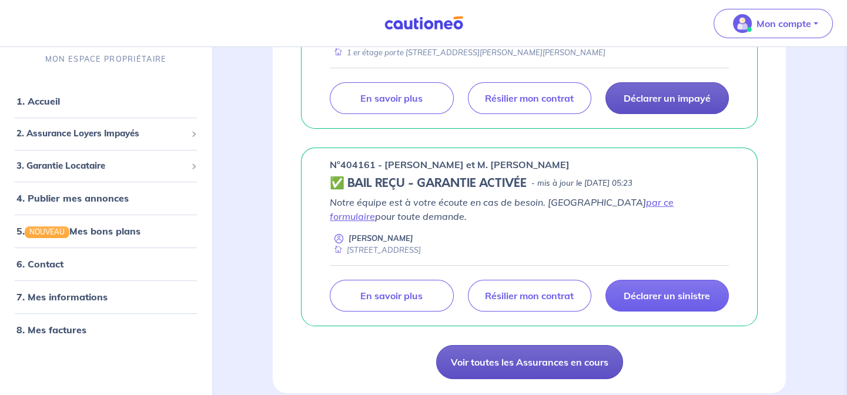
click at [551, 367] on link "Voir toutes les Assurances en cours" at bounding box center [529, 362] width 187 height 34
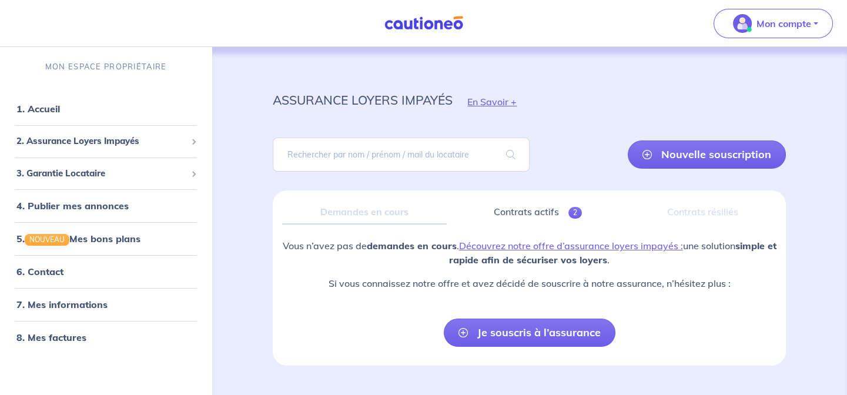
scroll to position [26, 0]
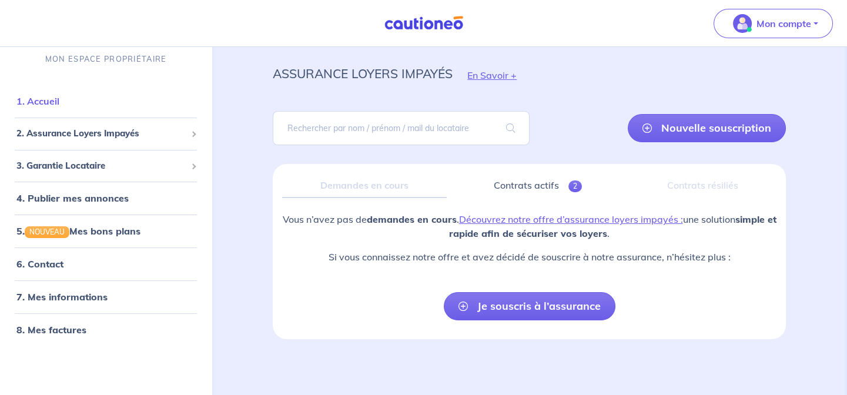
click at [54, 99] on link "1. Accueil" at bounding box center [37, 101] width 43 height 12
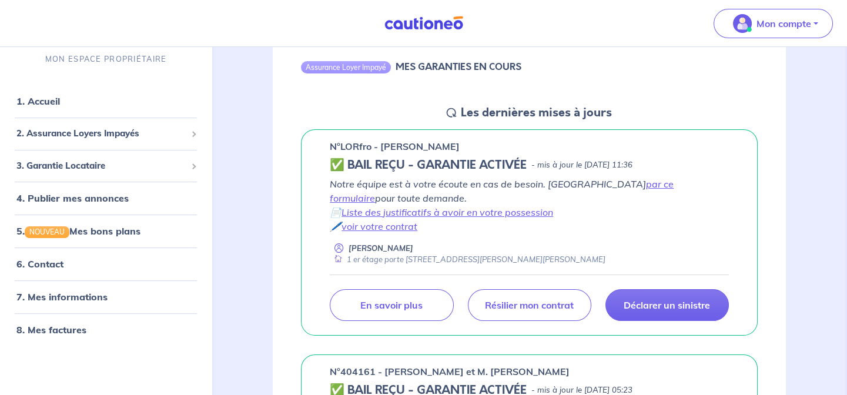
scroll to position [520, 0]
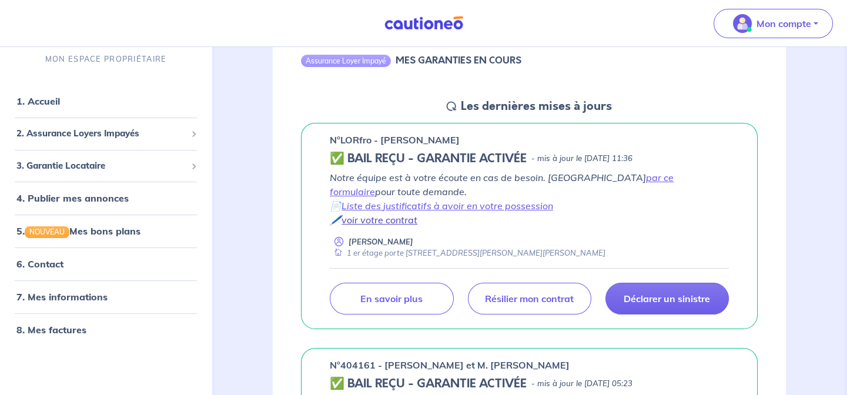
click at [388, 220] on link "voir votre contrat" at bounding box center [380, 220] width 76 height 12
